Goal: Information Seeking & Learning: Learn about a topic

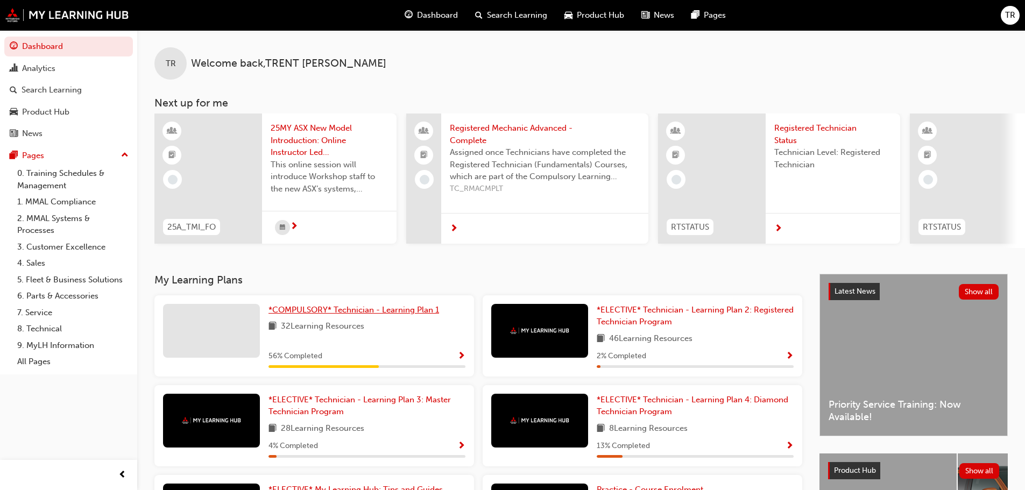
click at [348, 315] on span "*COMPULSORY* Technician - Learning Plan 1" at bounding box center [353, 310] width 171 height 10
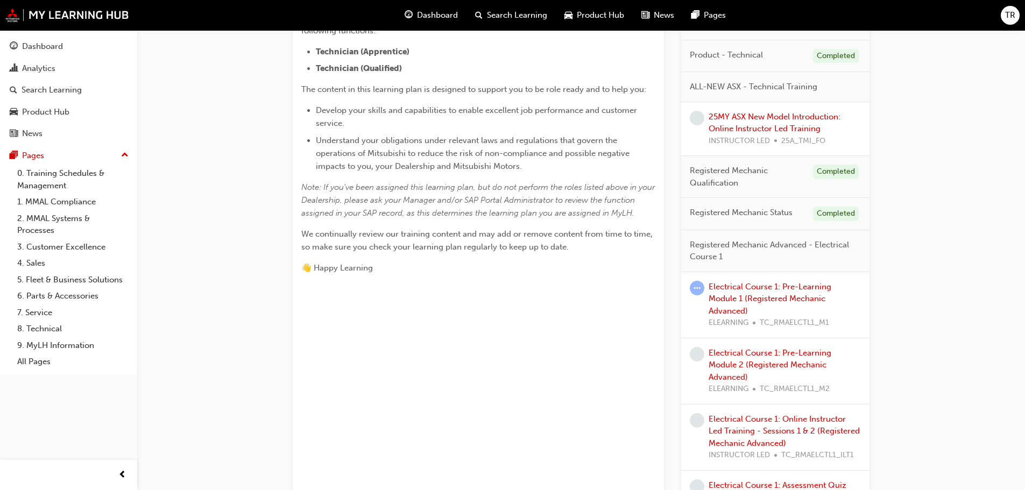
scroll to position [323, 0]
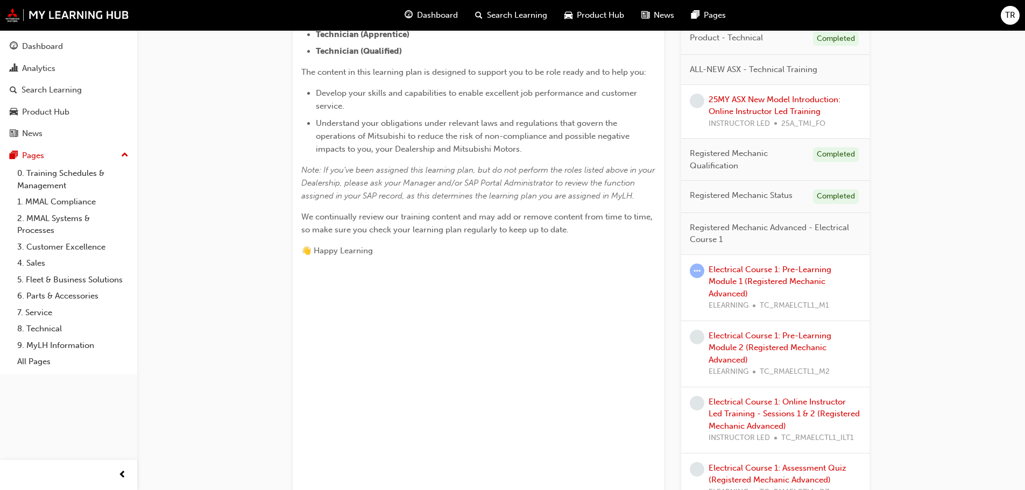
click at [698, 274] on span "learningRecordVerb_ATTEMPT-icon" at bounding box center [697, 271] width 15 height 15
click at [723, 275] on div "Electrical Course 1: Pre-Learning Module 1 (Registered Mechanic Advanced) ELEAR…" at bounding box center [784, 288] width 152 height 48
click at [721, 274] on link "Electrical Course 1: Pre-Learning Module 1 (Registered Mechanic Advanced)" at bounding box center [769, 282] width 123 height 34
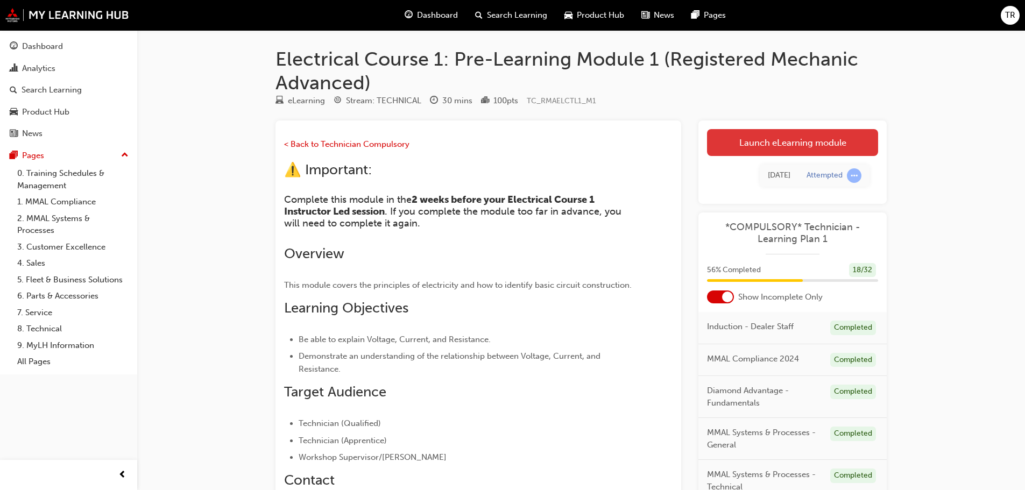
click at [817, 146] on link "Launch eLearning module" at bounding box center [792, 142] width 171 height 27
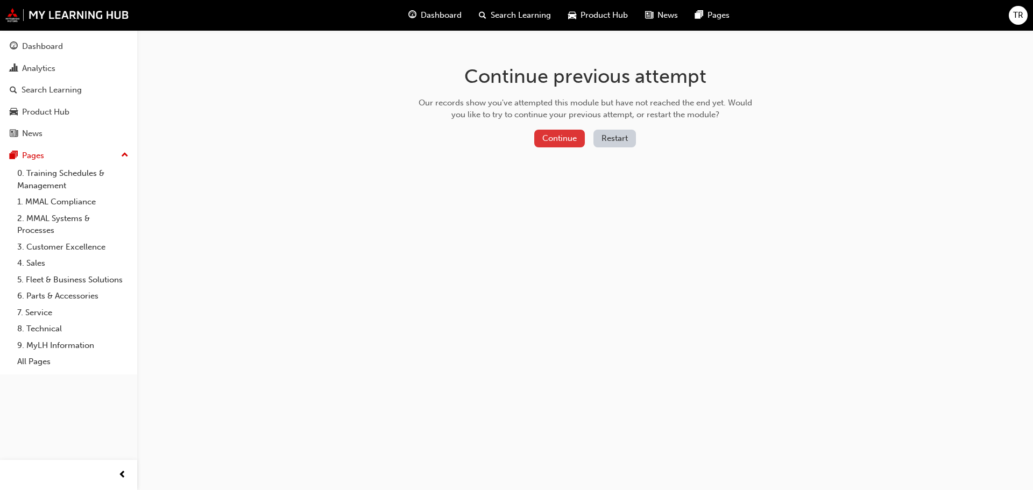
click at [548, 138] on button "Continue" at bounding box center [559, 139] width 51 height 18
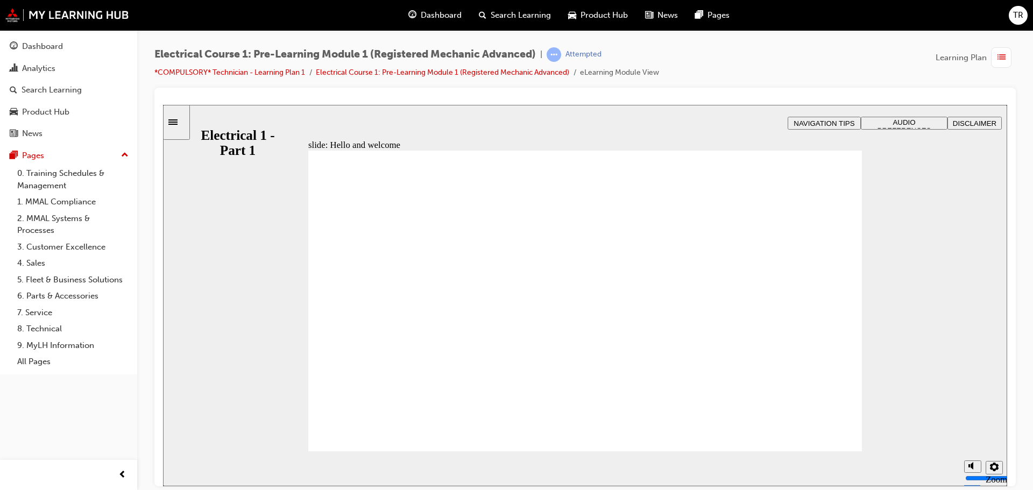
click at [968, 427] on rect "Mute (Ctrl+Alt+M)" at bounding box center [969, 424] width 2 height 3
click at [968, 427] on rect "Unmute (Ctrl+Alt+M)" at bounding box center [969, 424] width 2 height 3
type input "8"
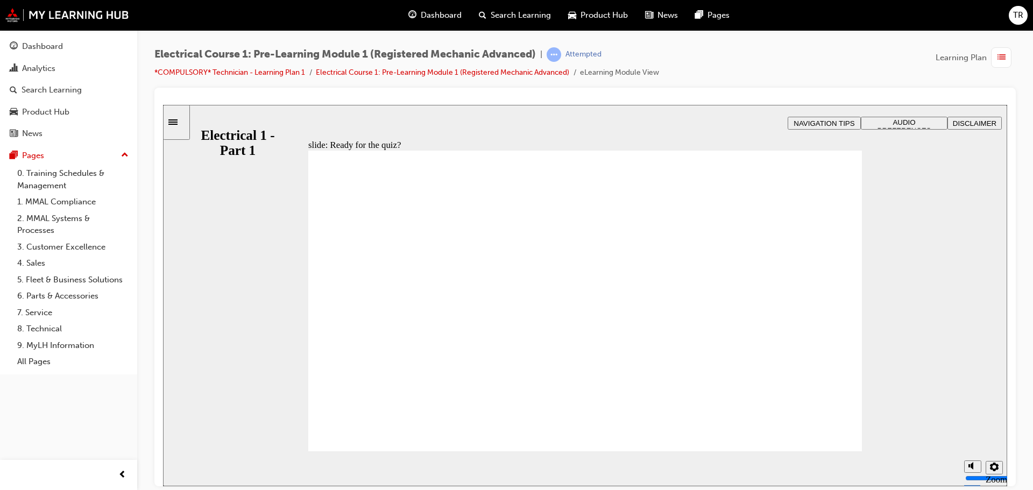
checkbox input "true"
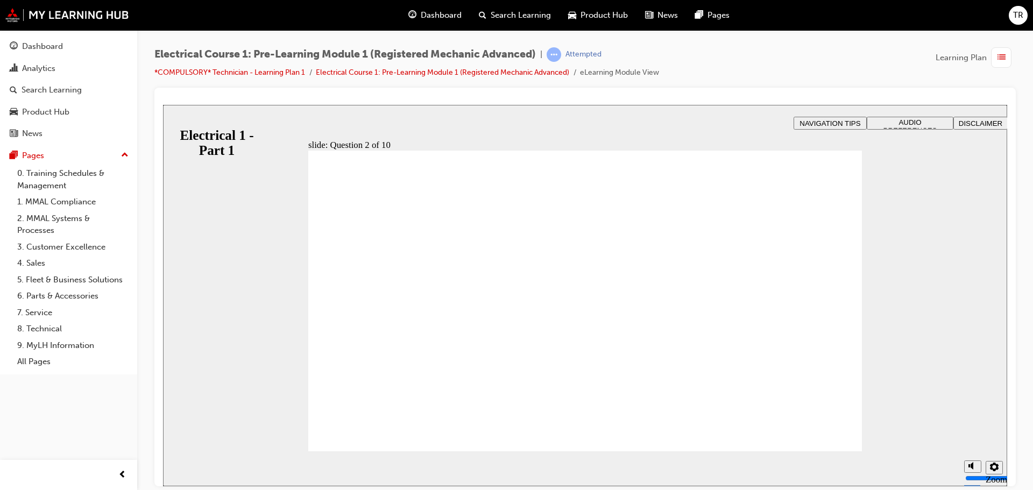
radio input "true"
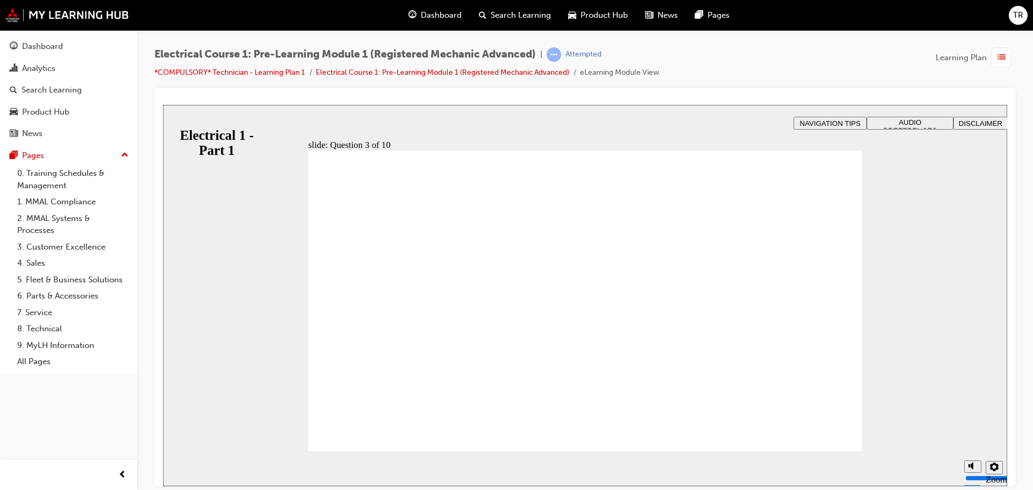
radio input "true"
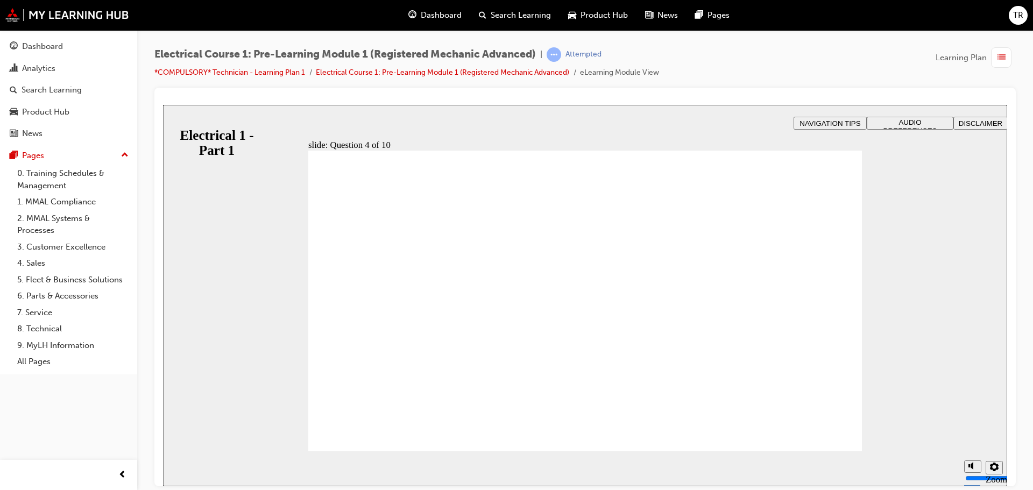
radio input "true"
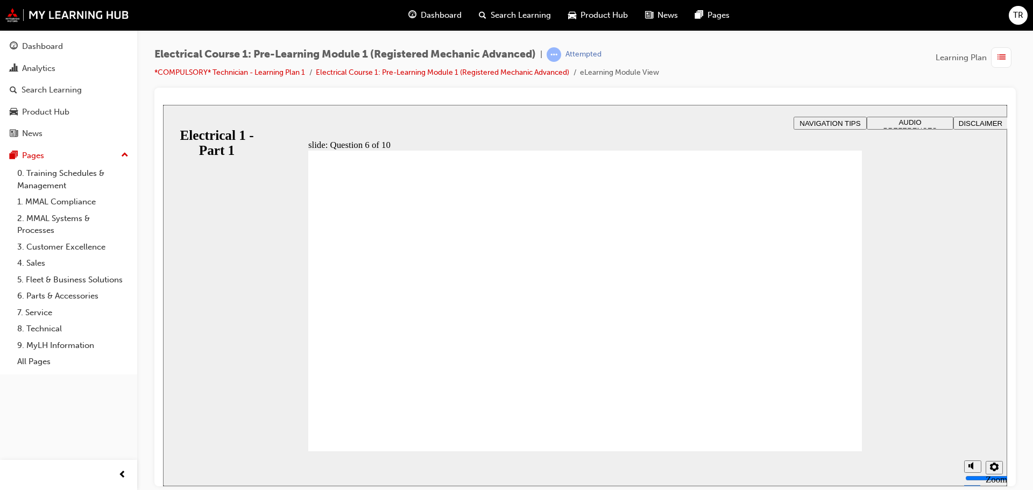
radio input "true"
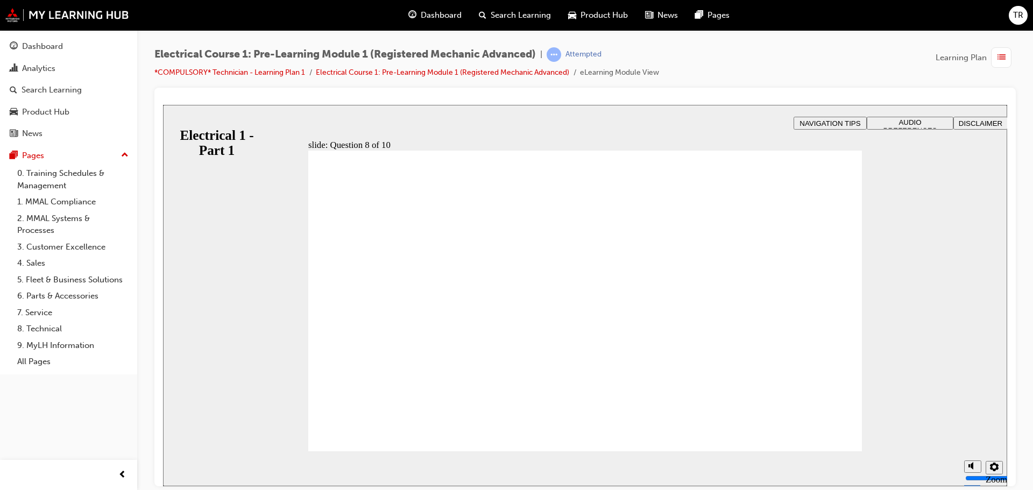
radio input "true"
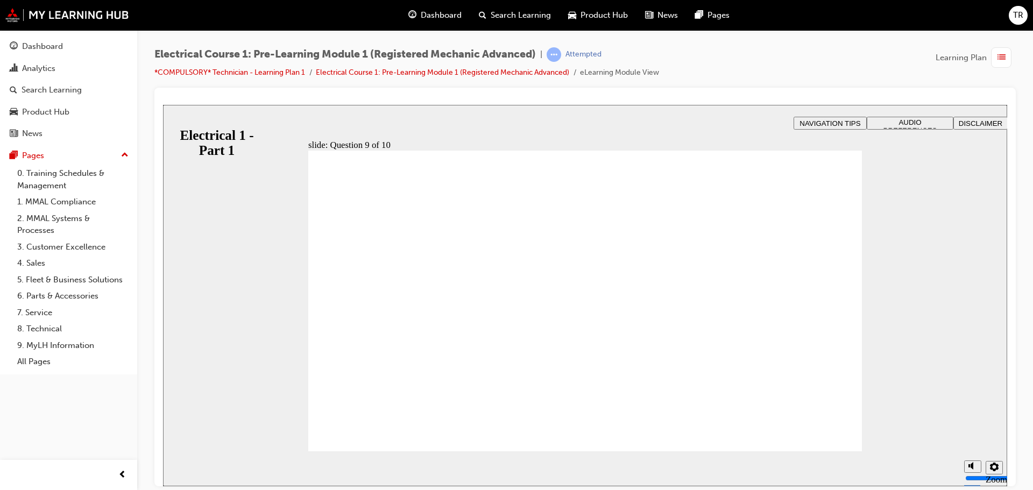
radio input "true"
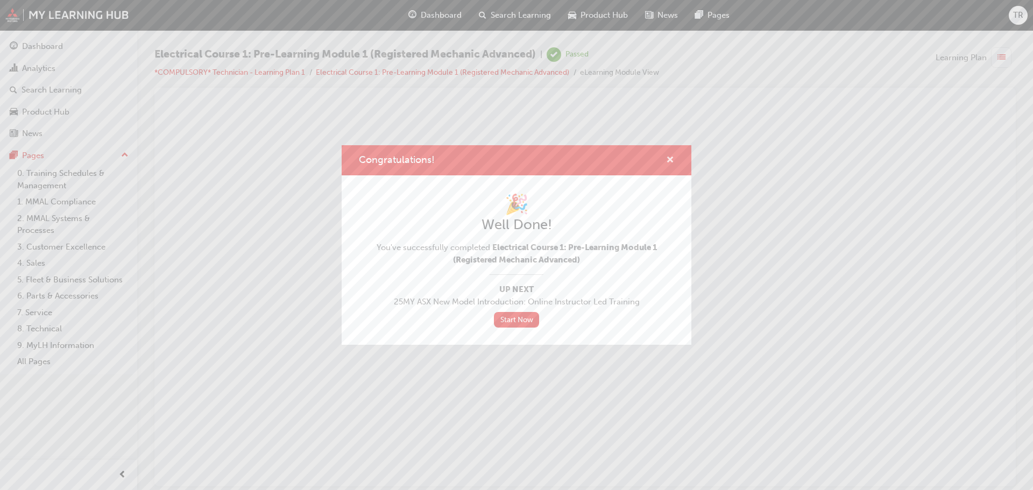
click at [669, 161] on span "cross-icon" at bounding box center [670, 161] width 8 height 10
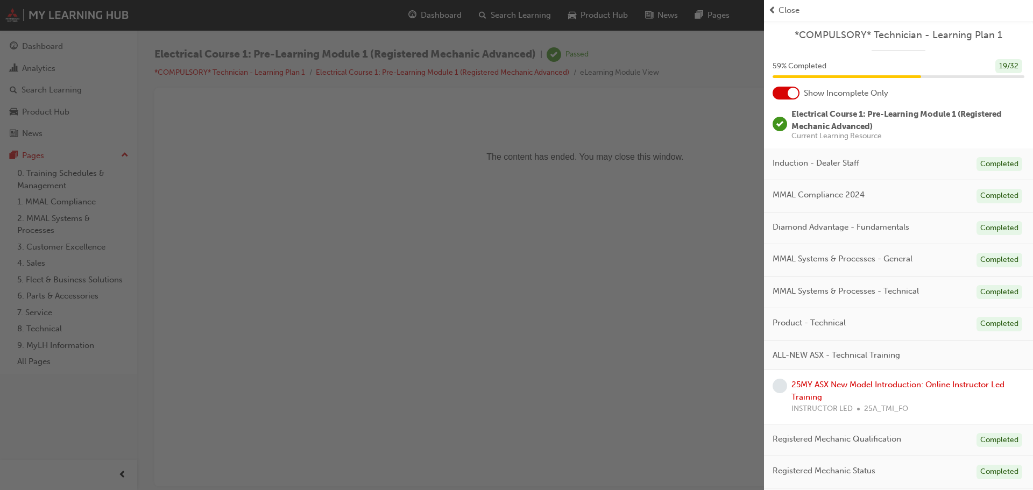
click at [769, 6] on span "prev-icon" at bounding box center [772, 10] width 8 height 12
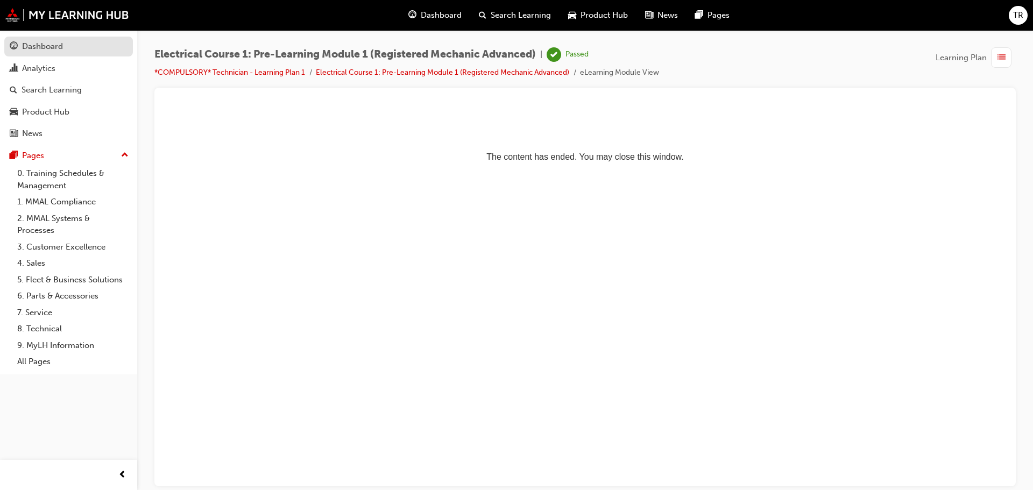
click at [68, 53] on link "Dashboard" at bounding box center [68, 47] width 129 height 20
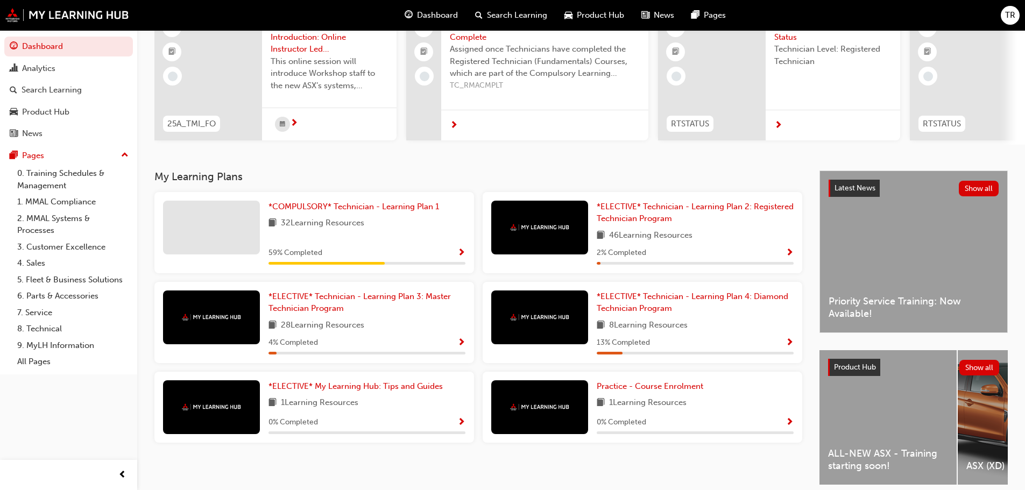
scroll to position [108, 0]
